Goal: Check status: Check status

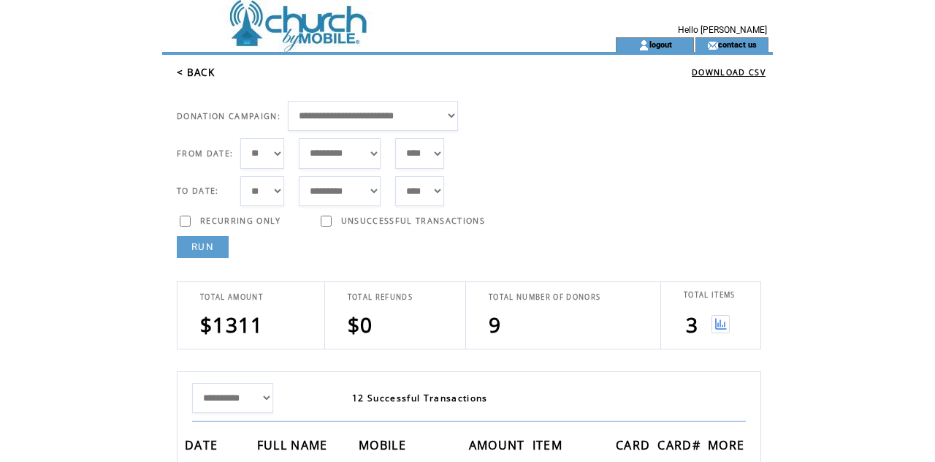
click at [213, 249] on link "RUN" at bounding box center [203, 247] width 52 height 22
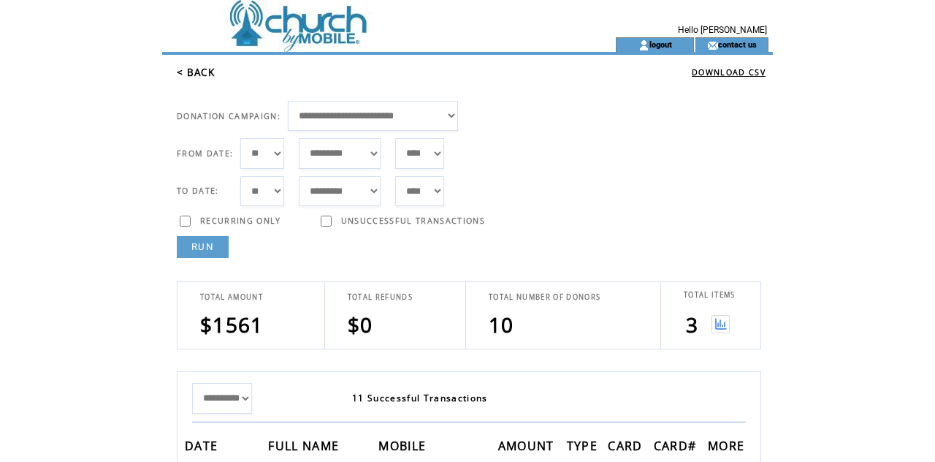
click at [740, 327] on table "TOTAL ITEMS 3" at bounding box center [710, 315] width 68 height 66
click at [729, 315] on img at bounding box center [720, 324] width 18 height 18
